Goal: Information Seeking & Learning: Learn about a topic

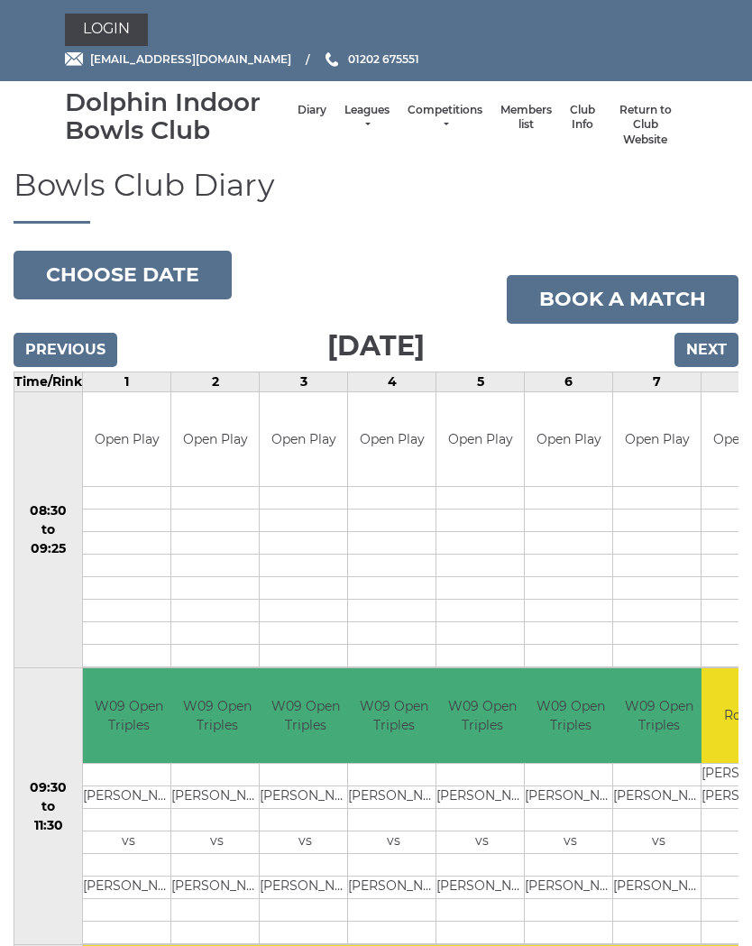
click at [147, 267] on button "Choose date" at bounding box center [123, 275] width 218 height 49
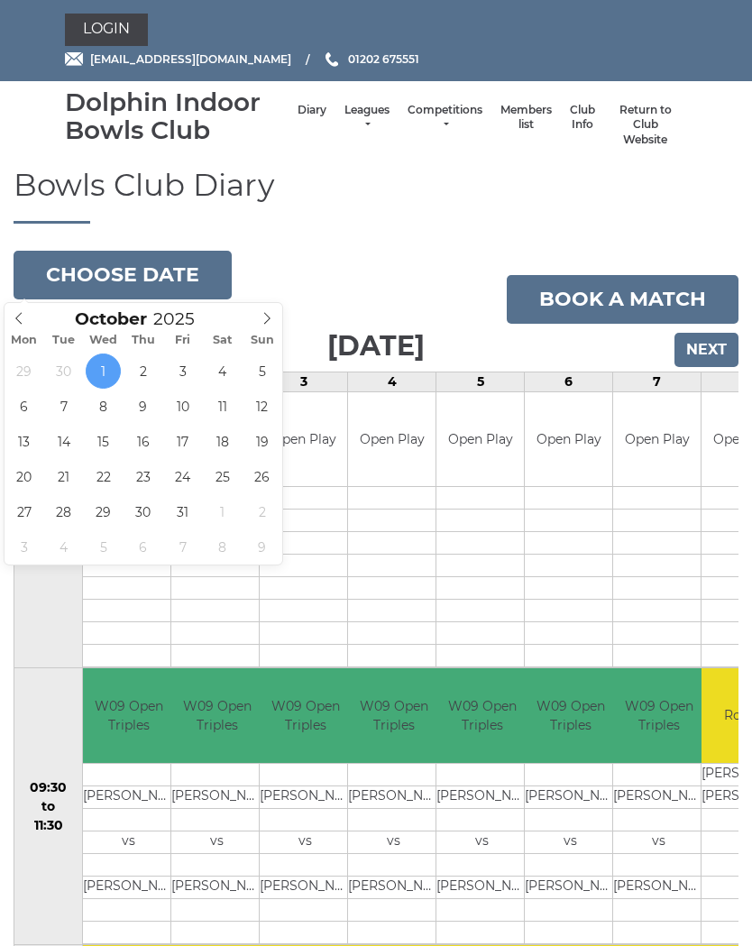
type input "2025-10-08"
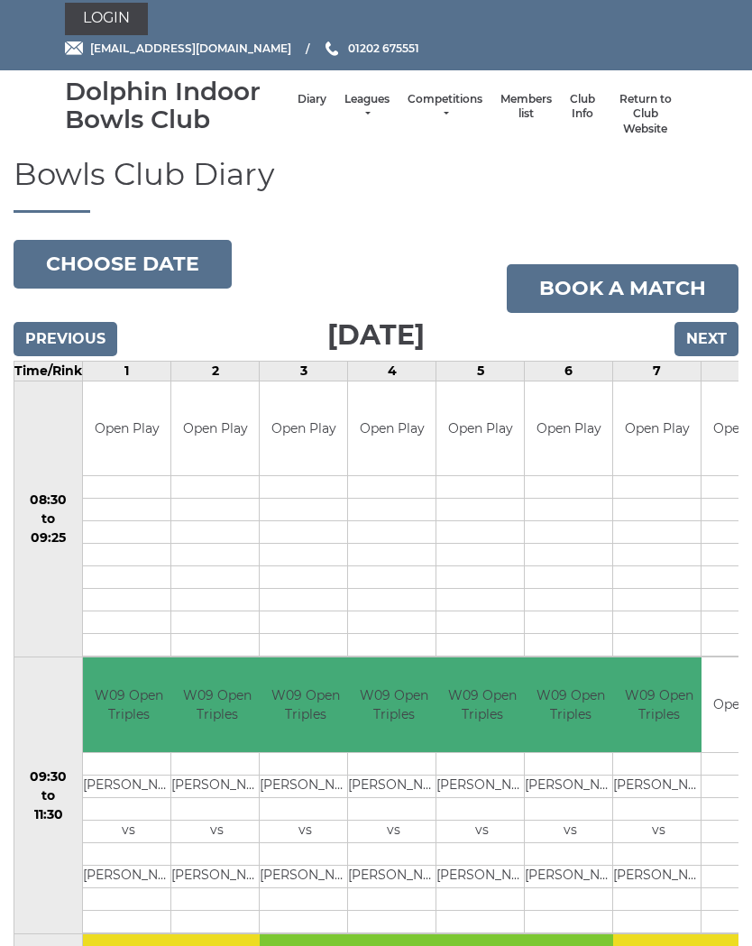
scroll to position [9, 0]
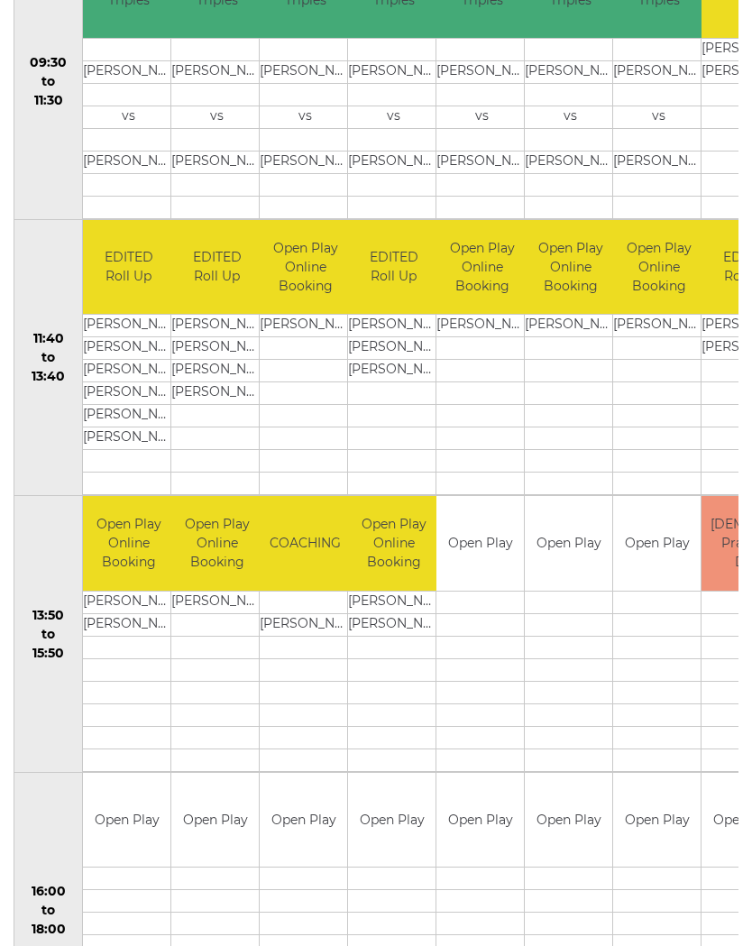
click at [676, 675] on td at bounding box center [656, 669] width 87 height 23
click at [471, 721] on td at bounding box center [479, 714] width 87 height 23
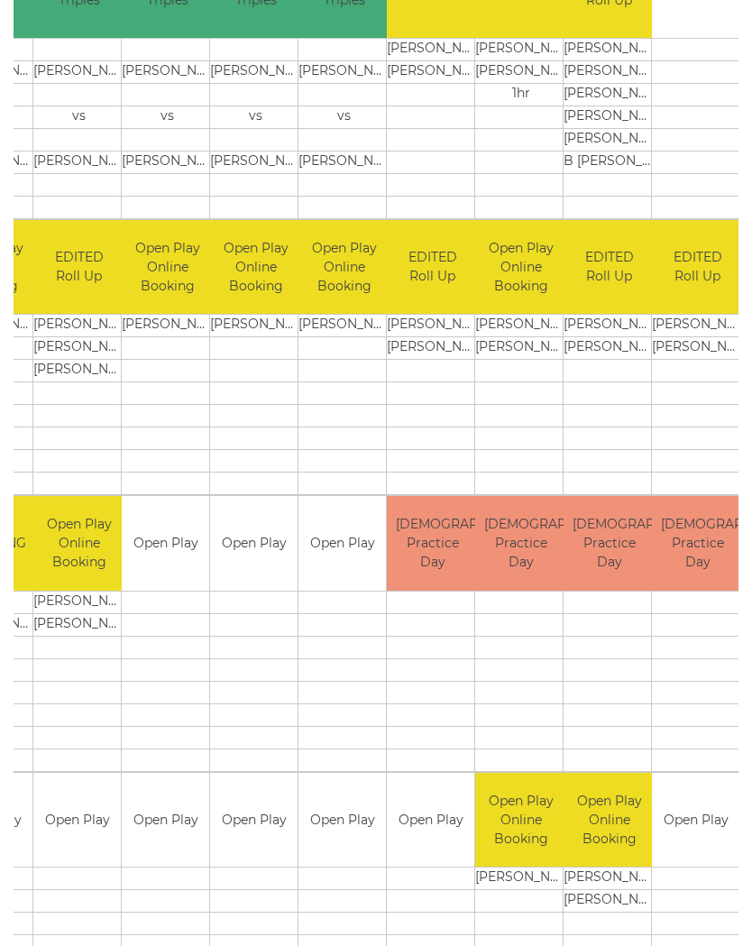
scroll to position [0, 314]
click at [751, 773] on html "Login reception@dolphinibc.com 01202 675551 Diary" at bounding box center [376, 469] width 752 height 2388
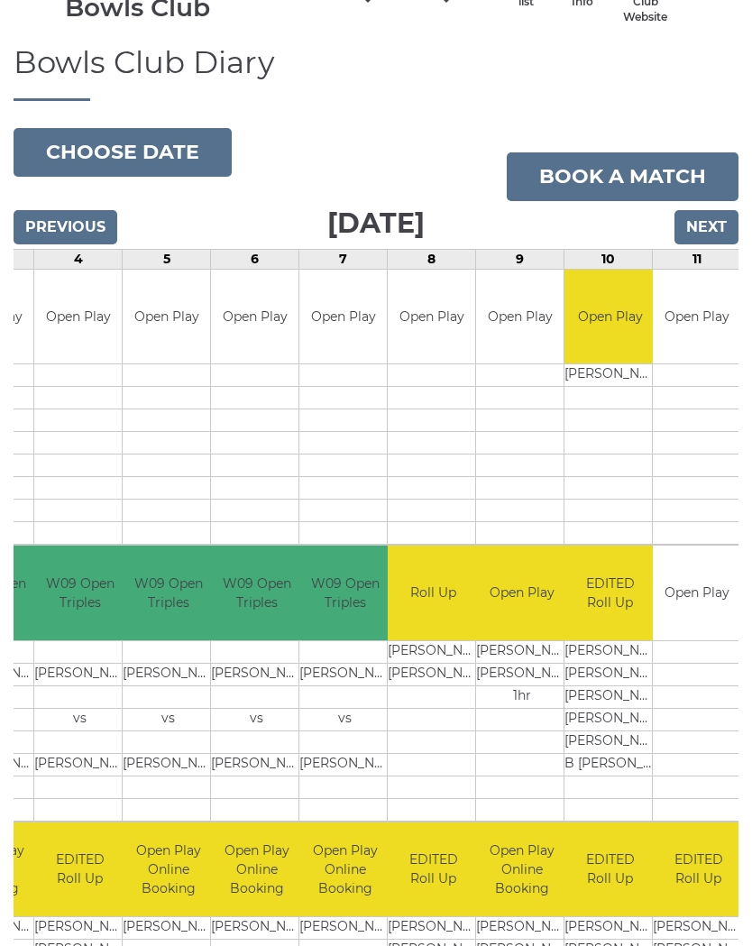
scroll to position [0, 0]
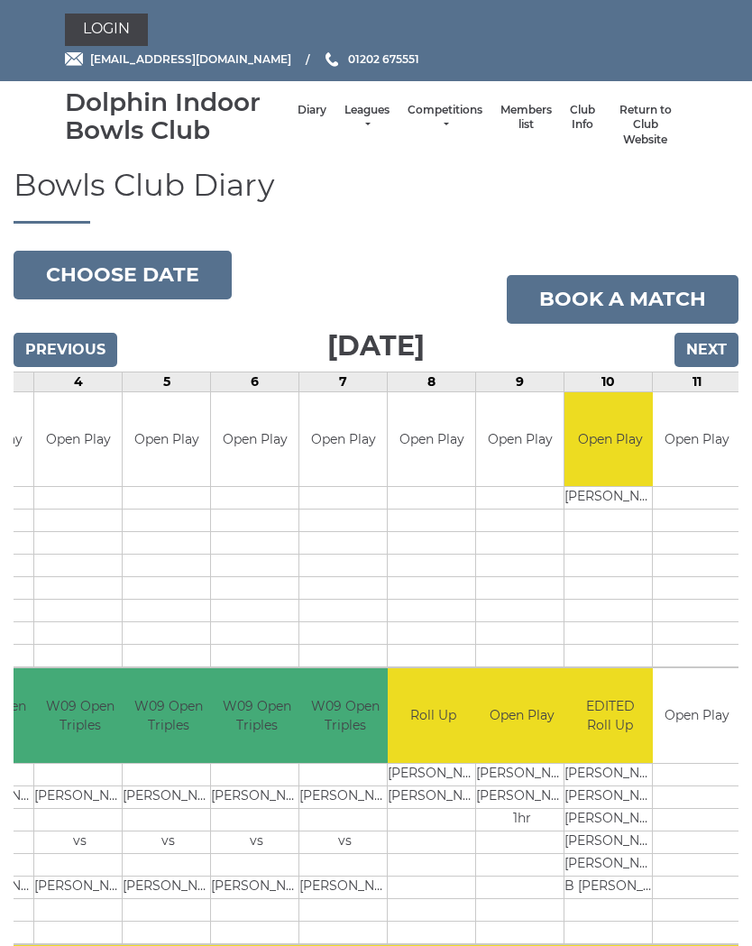
click at [142, 275] on button "Choose date" at bounding box center [123, 275] width 218 height 49
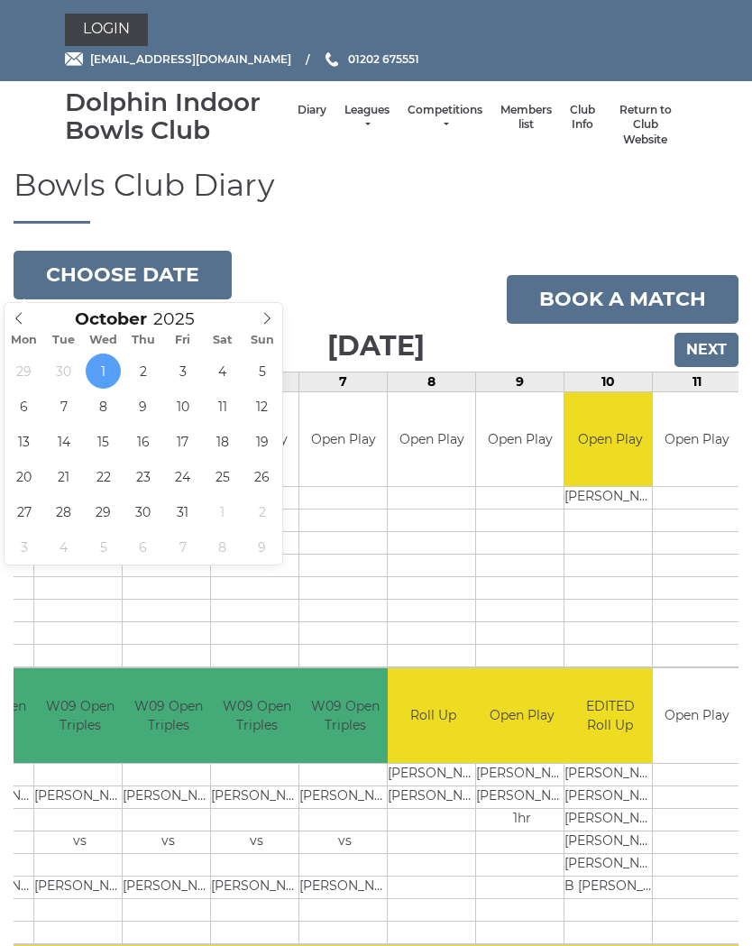
type input "2025-10-04"
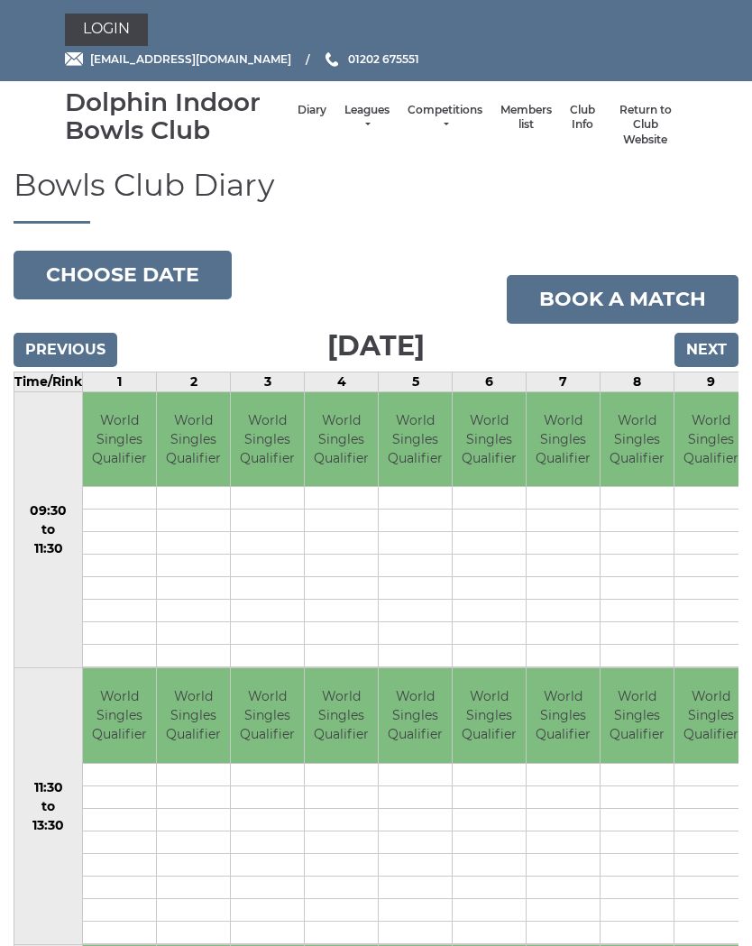
click at [711, 361] on input "Next" at bounding box center [706, 350] width 64 height 34
click at [722, 352] on input "Next" at bounding box center [706, 350] width 64 height 34
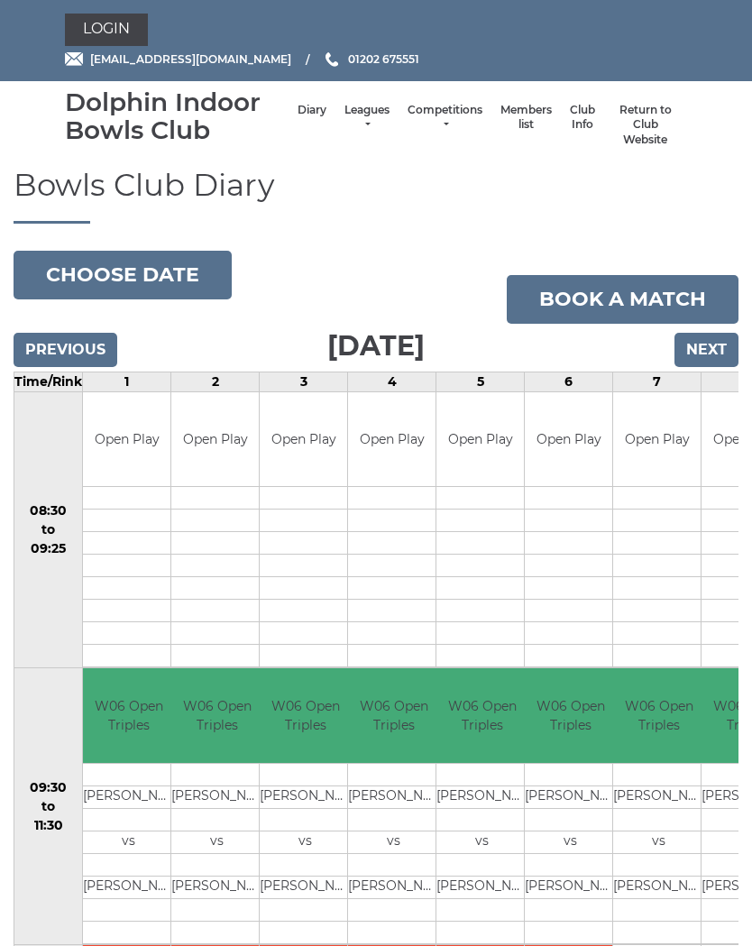
click at [67, 361] on input "Previous" at bounding box center [66, 350] width 104 height 34
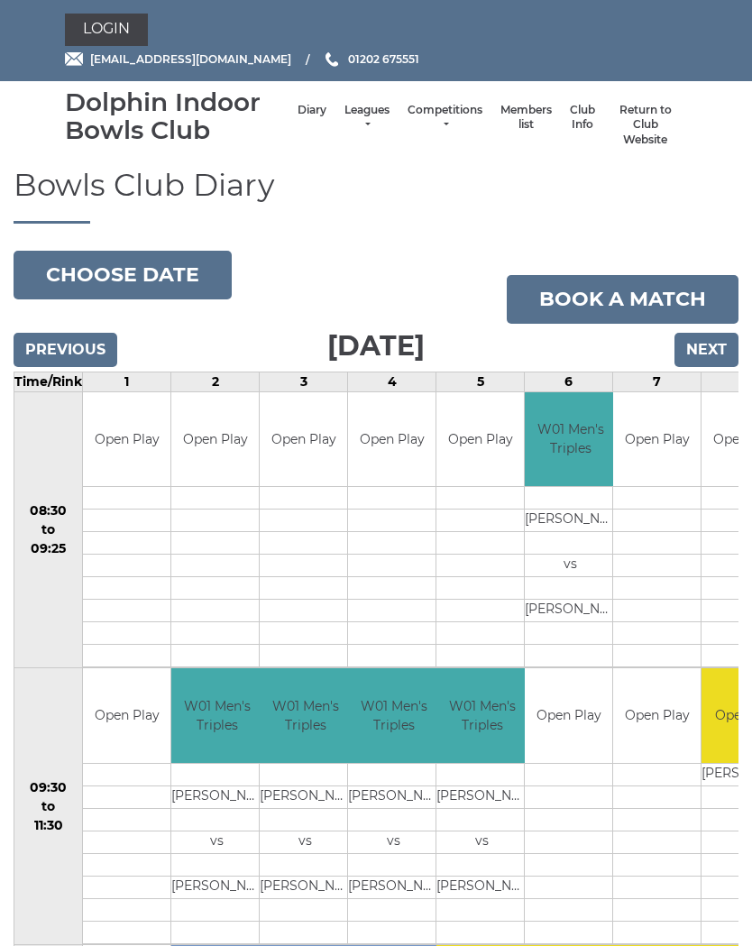
click at [59, 355] on input "Previous" at bounding box center [66, 350] width 104 height 34
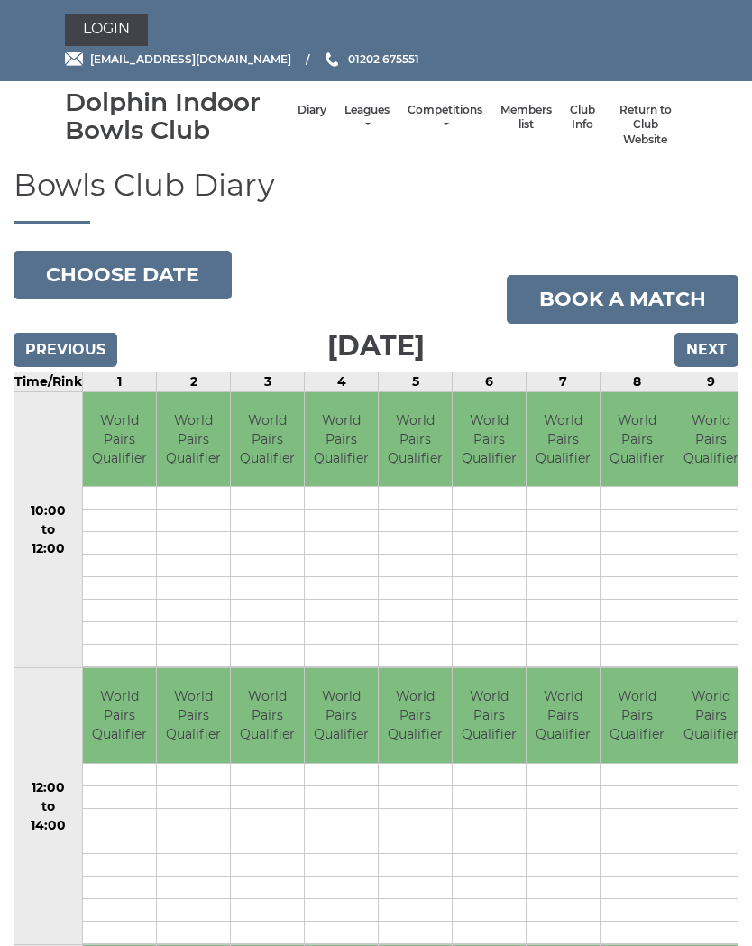
click at [124, 276] on button "Choose date" at bounding box center [123, 275] width 218 height 49
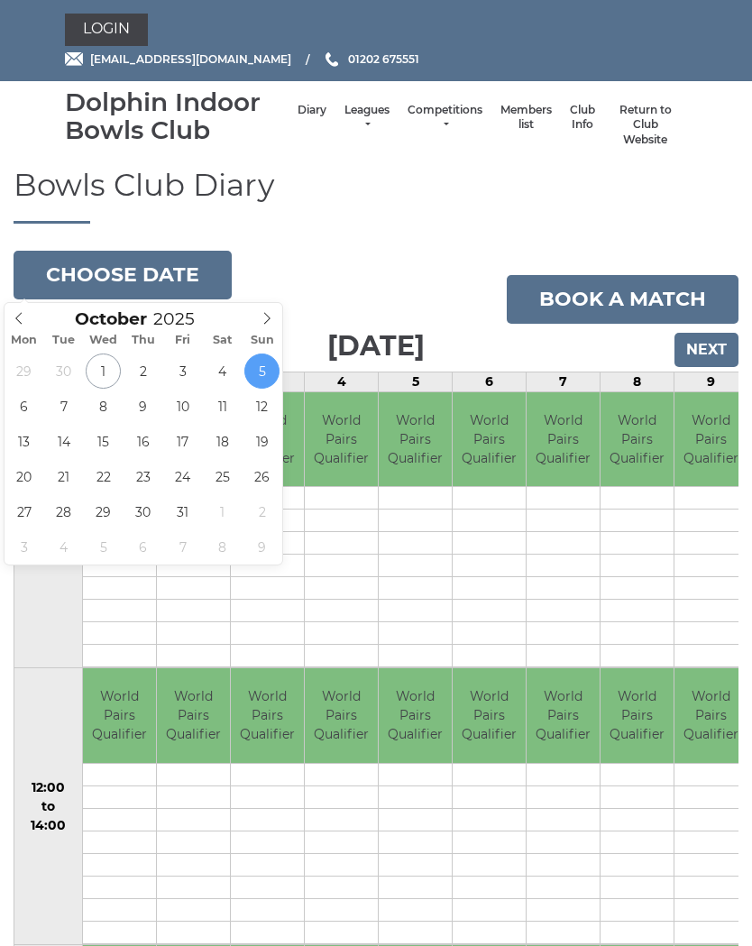
type input "[DATE]"
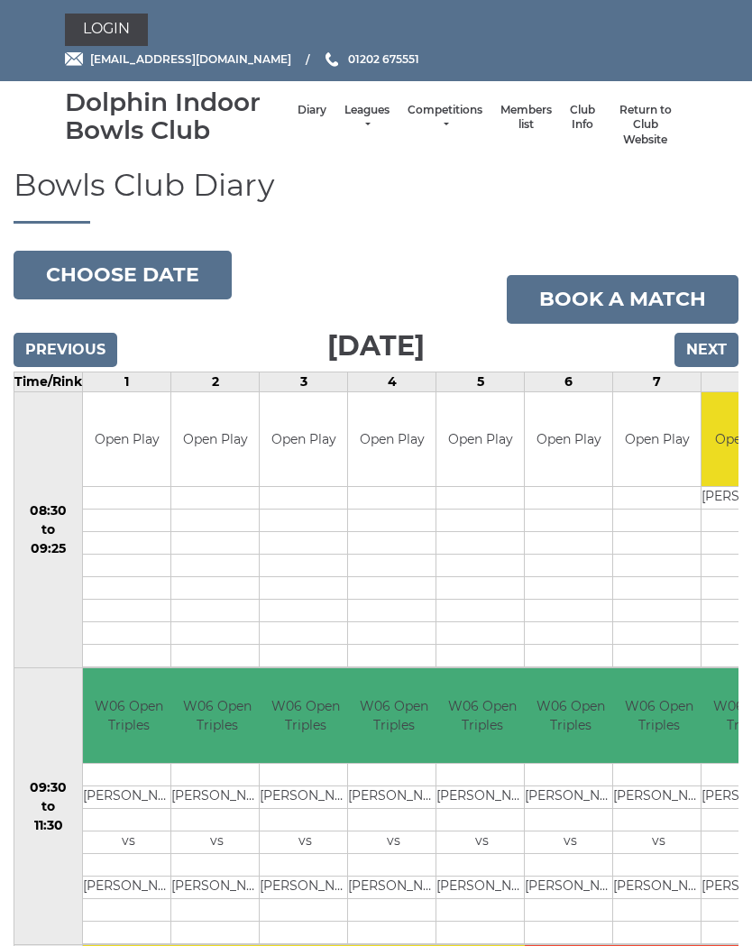
click at [152, 269] on button "Choose date" at bounding box center [123, 275] width 218 height 49
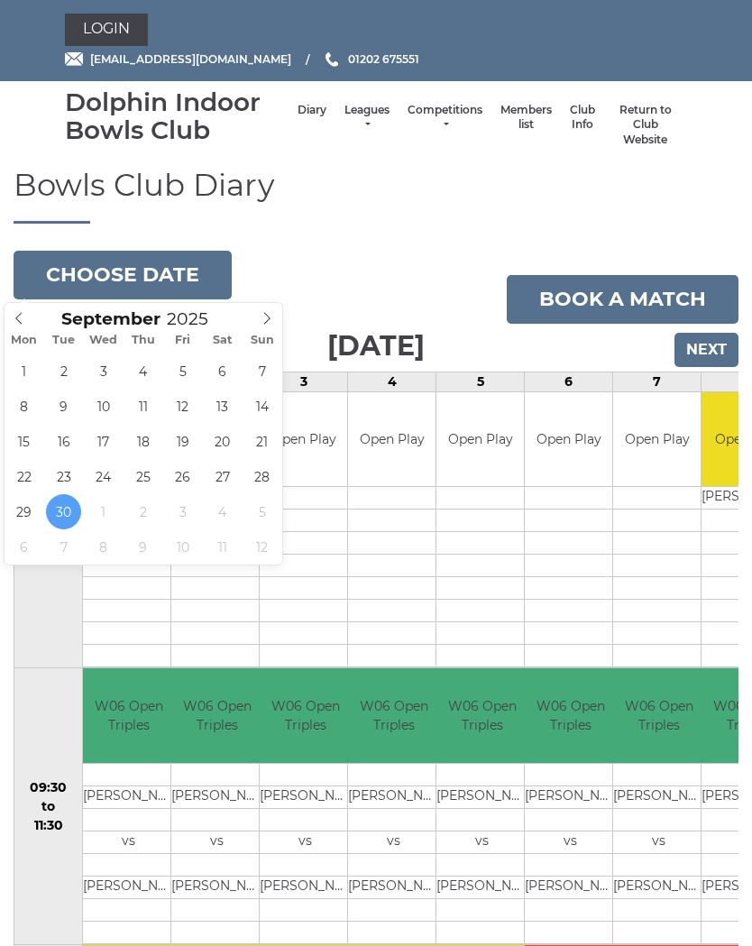
type input "[DATE]"
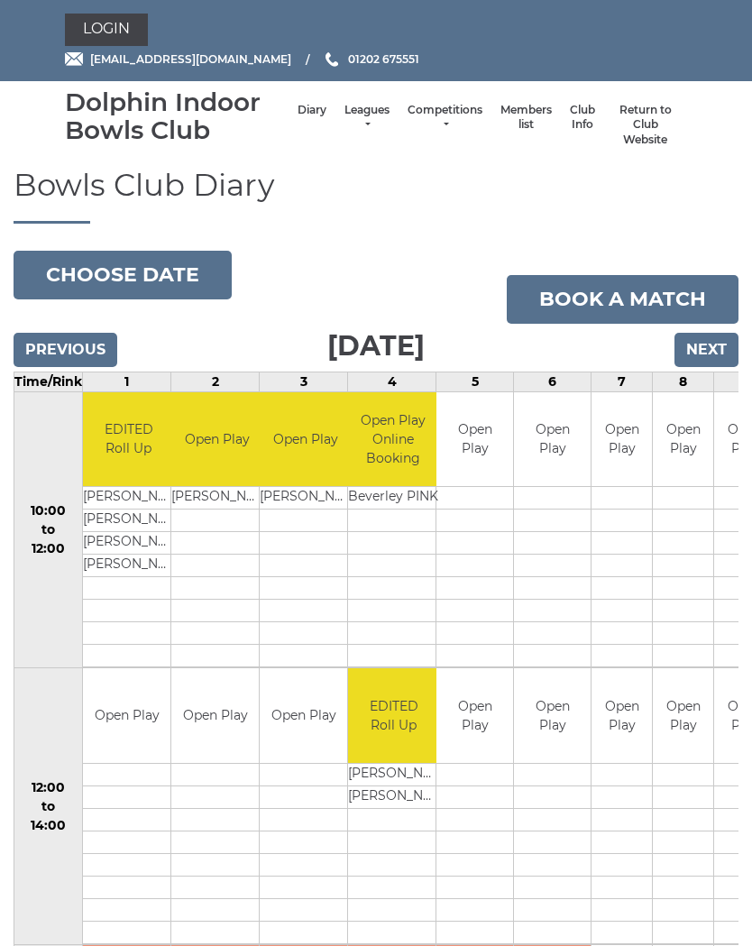
click at [438, 110] on link "Competitions" at bounding box center [444, 118] width 75 height 30
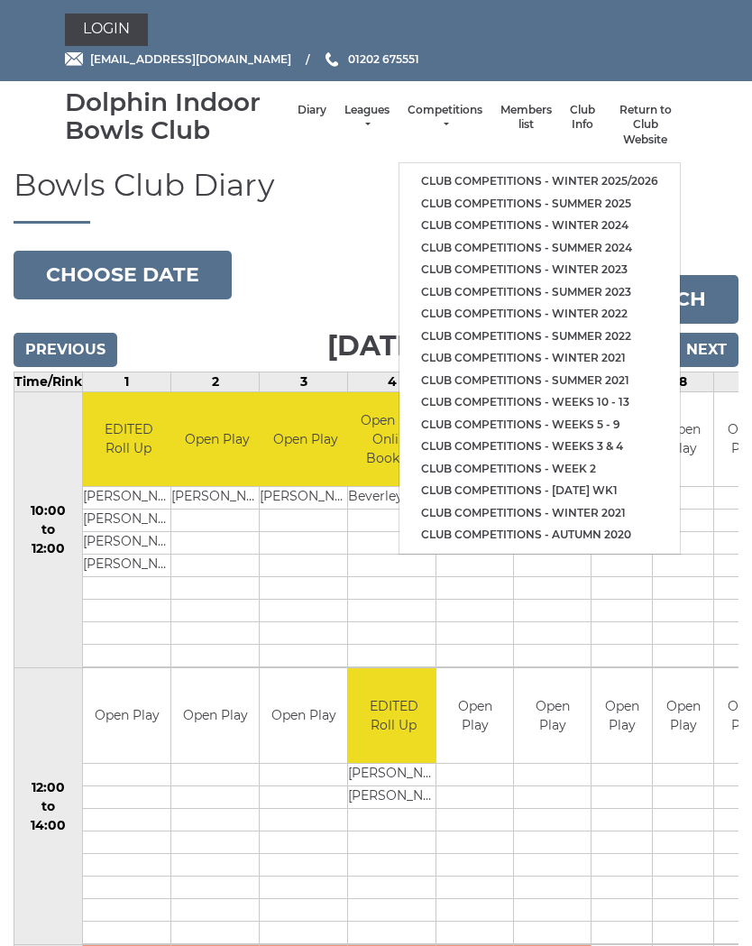
click at [627, 170] on link "Club competitions - Winter 2025/2026" at bounding box center [539, 181] width 280 height 23
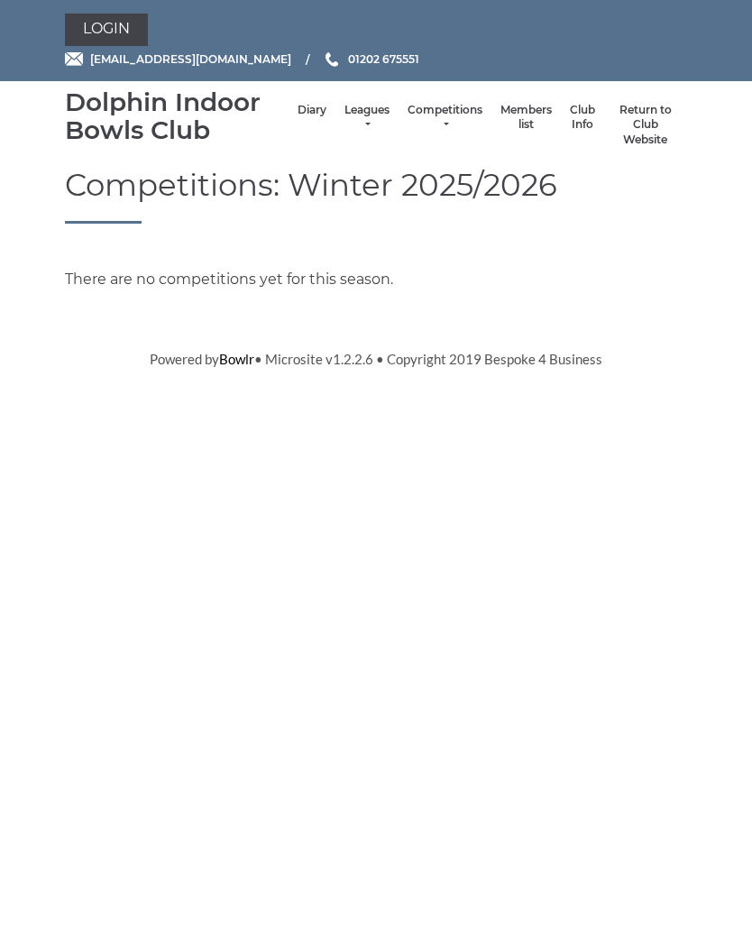
click at [570, 115] on link "Club Info" at bounding box center [582, 118] width 25 height 30
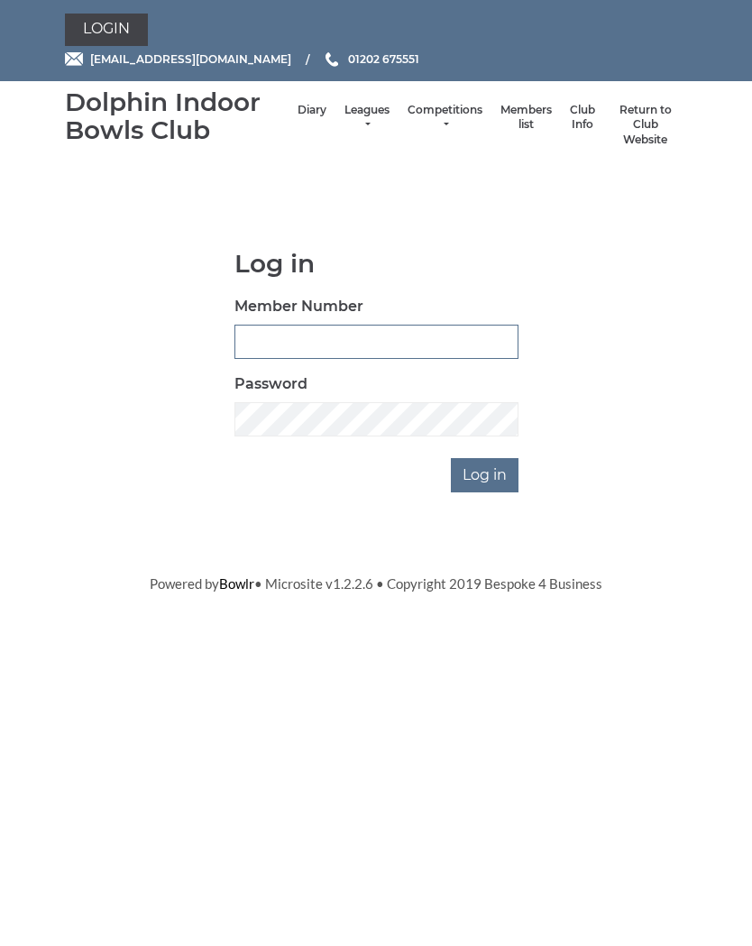
click at [399, 334] on input "Member Number" at bounding box center [376, 341] width 284 height 34
type input "3347"
click at [489, 476] on input "Log in" at bounding box center [485, 475] width 68 height 34
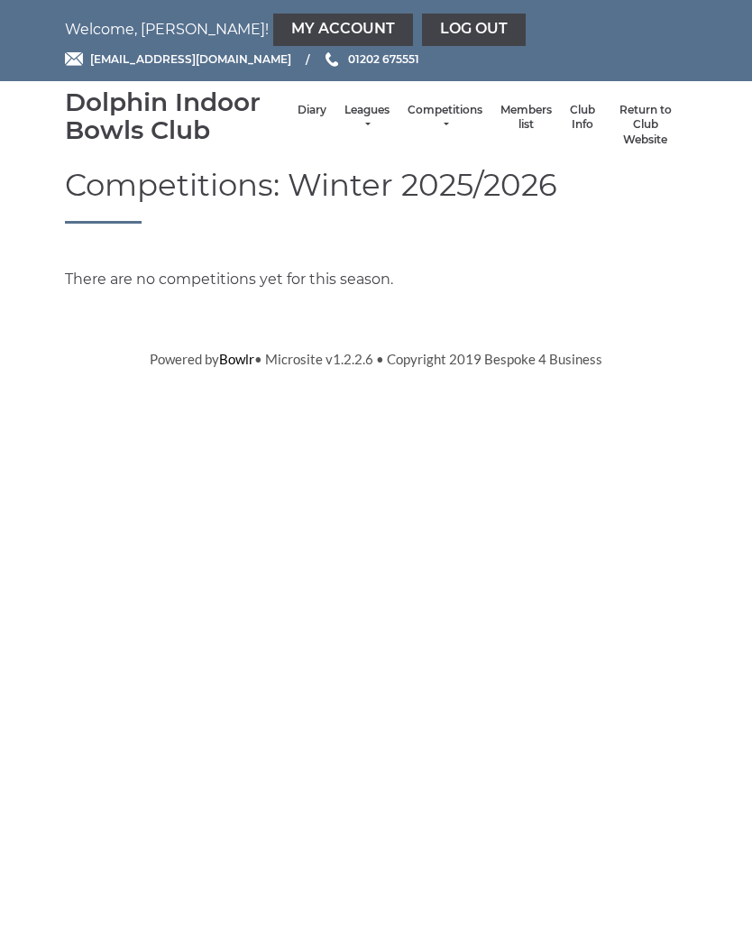
click at [570, 124] on link "Club Info" at bounding box center [582, 118] width 25 height 30
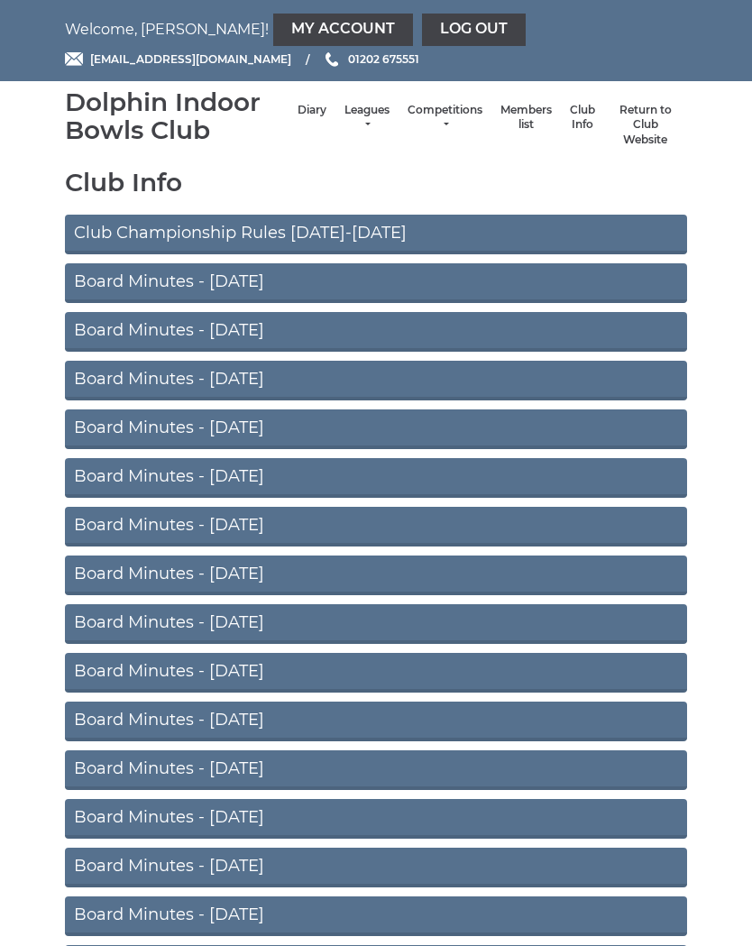
click at [477, 234] on link "Club Championship Rules 2025-2026" at bounding box center [376, 235] width 622 height 40
click at [570, 133] on link "Club Info" at bounding box center [582, 118] width 25 height 30
click at [636, 123] on link "Return to Club Website" at bounding box center [645, 125] width 65 height 45
